Goal: Task Accomplishment & Management: Manage account settings

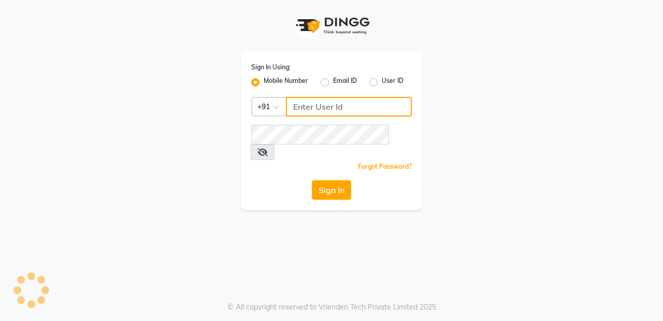
click at [353, 105] on input "Username" at bounding box center [349, 107] width 126 height 20
type input "9877798925"
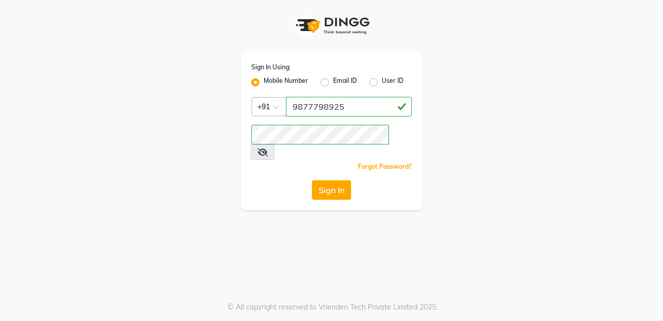
click at [312, 180] on button "Sign In" at bounding box center [331, 190] width 39 height 20
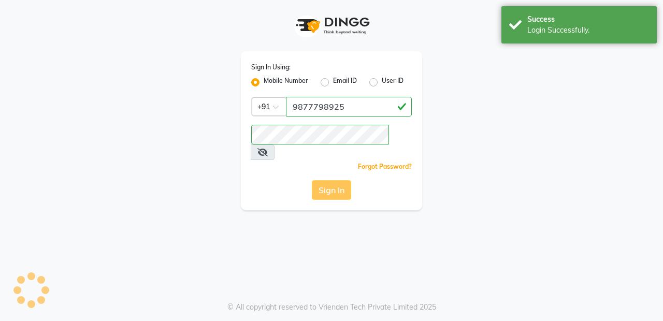
click at [332, 180] on div "Sign In" at bounding box center [331, 190] width 161 height 20
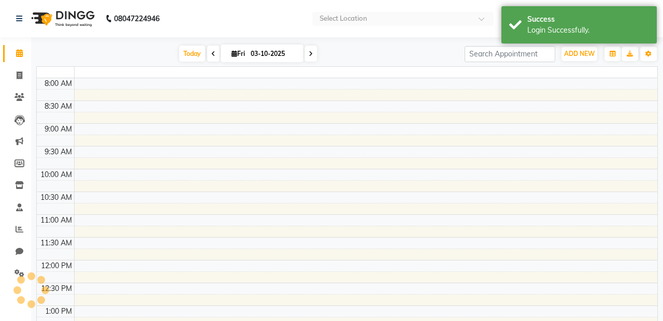
select select "en"
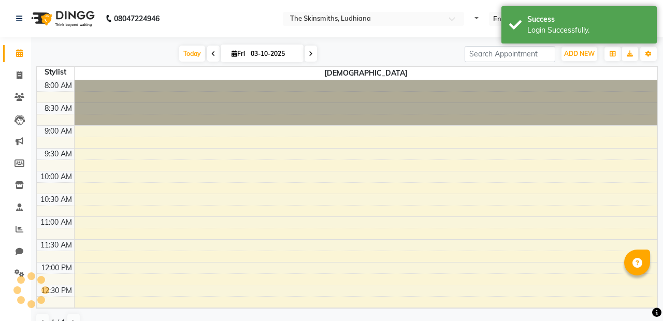
scroll to position [225, 0]
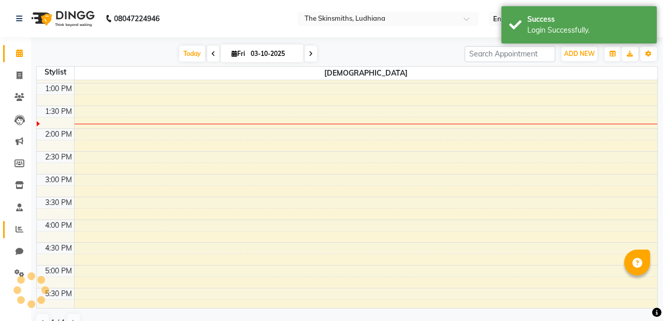
click at [21, 224] on span at bounding box center [19, 230] width 18 height 12
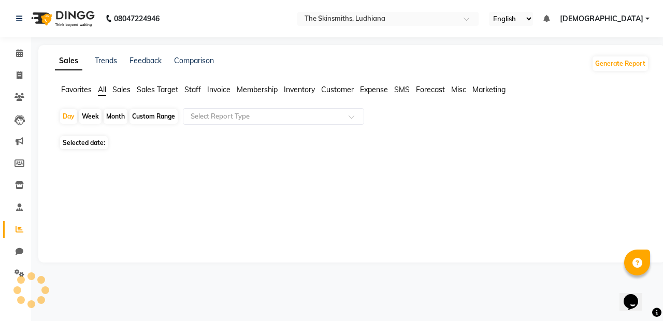
click at [209, 92] on span "Invoice" at bounding box center [218, 89] width 23 height 9
click at [158, 116] on div "Custom Range" at bounding box center [154, 116] width 48 height 15
select select "10"
select select "2025"
click at [137, 151] on div "No reports" at bounding box center [350, 159] width 598 height 27
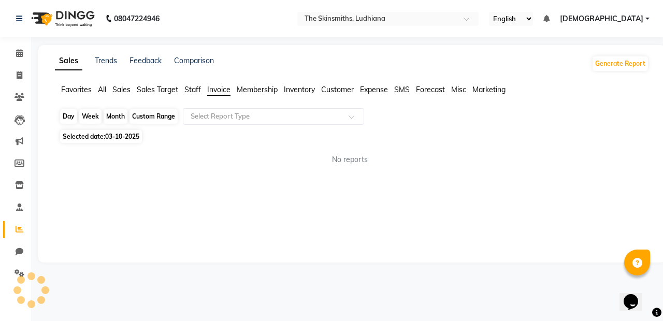
click at [164, 118] on div "Custom Range" at bounding box center [154, 116] width 48 height 15
select select "10"
select select "2025"
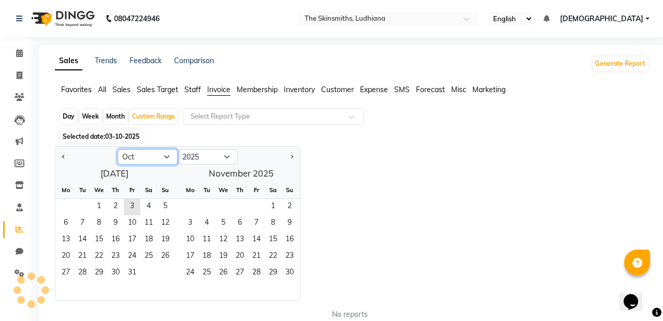
click at [169, 152] on select "Jan Feb Mar Apr May Jun [DATE] Aug Sep Oct Nov Dec" at bounding box center [148, 157] width 60 height 16
select select "9"
click at [118, 149] on select "Jan Feb Mar Apr May Jun [DATE] Aug Sep Oct Nov Dec" at bounding box center [148, 157] width 60 height 16
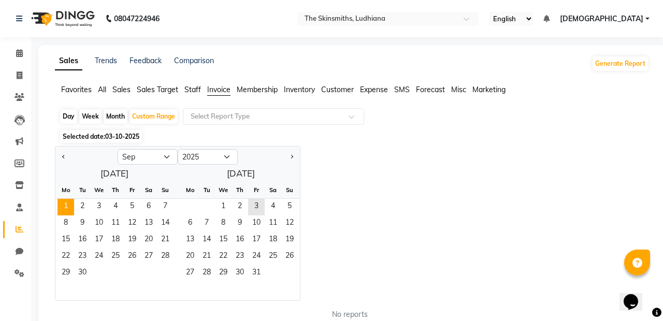
click at [64, 211] on span "1" at bounding box center [66, 207] width 17 height 17
click at [81, 273] on span "30" at bounding box center [82, 273] width 17 height 17
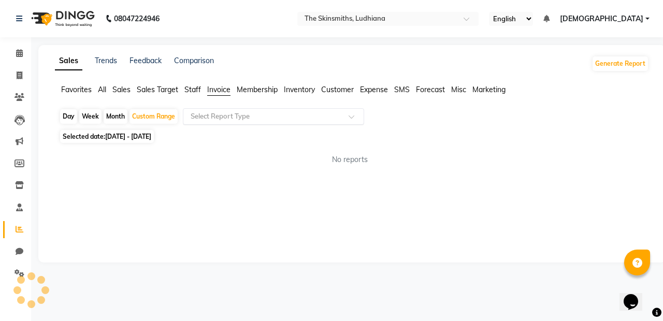
click at [345, 120] on div at bounding box center [273, 116] width 180 height 10
click at [353, 117] on span at bounding box center [355, 120] width 13 height 10
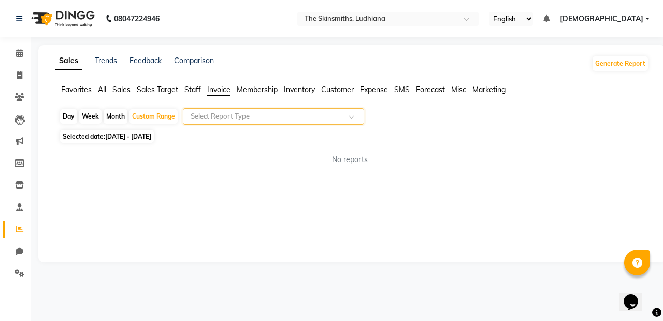
click at [240, 118] on input "text" at bounding box center [263, 116] width 149 height 10
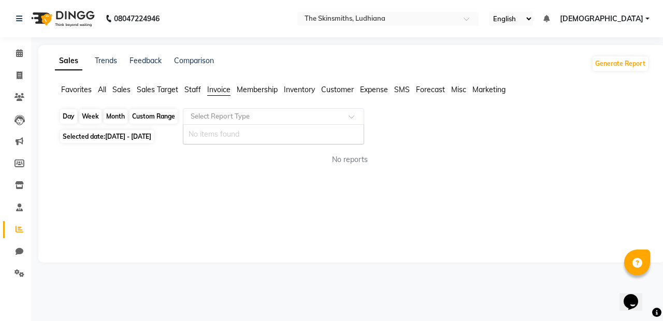
click at [156, 115] on div "Custom Range" at bounding box center [154, 116] width 48 height 15
select select "9"
select select "2025"
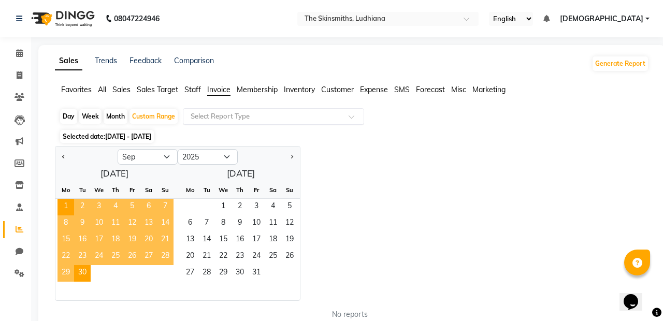
click at [280, 113] on input "text" at bounding box center [263, 116] width 149 height 10
click at [357, 118] on span at bounding box center [355, 120] width 13 height 10
click at [350, 115] on span at bounding box center [355, 120] width 13 height 10
click at [353, 116] on span at bounding box center [355, 120] width 13 height 10
click at [352, 119] on span at bounding box center [355, 120] width 13 height 10
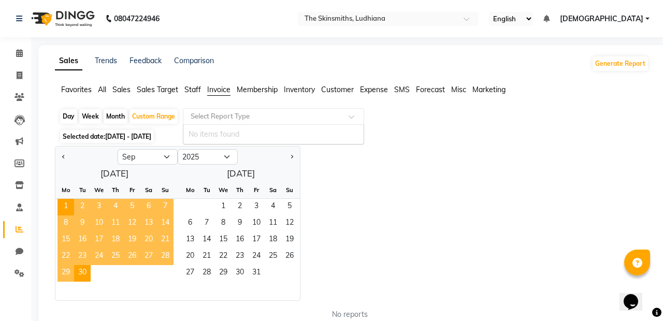
click at [637, 21] on span "[DEMOGRAPHIC_DATA]" at bounding box center [601, 18] width 83 height 11
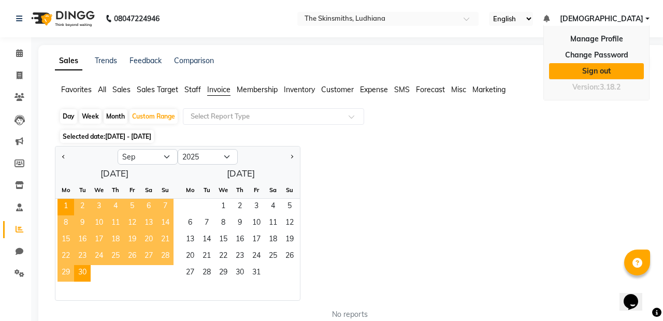
click at [597, 72] on link "Sign out" at bounding box center [596, 71] width 95 height 16
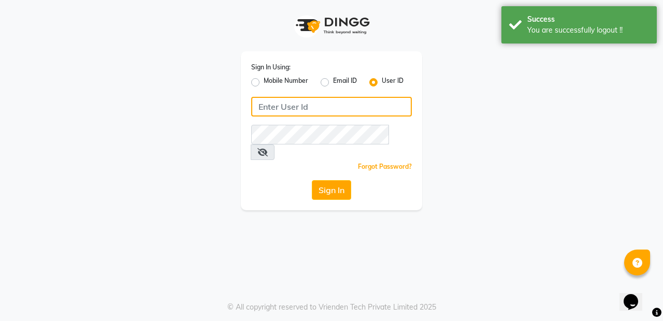
click at [364, 105] on input "Username" at bounding box center [331, 107] width 161 height 20
type input "Skinsmiths@123"
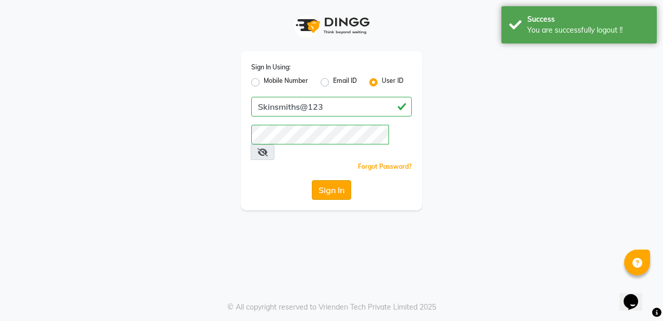
click at [338, 180] on button "Sign In" at bounding box center [331, 190] width 39 height 20
